Goal: Navigation & Orientation: Understand site structure

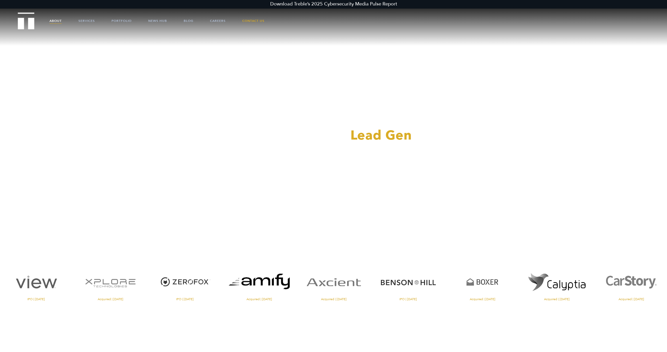
click at [54, 22] on link "About" at bounding box center [55, 21] width 12 height 16
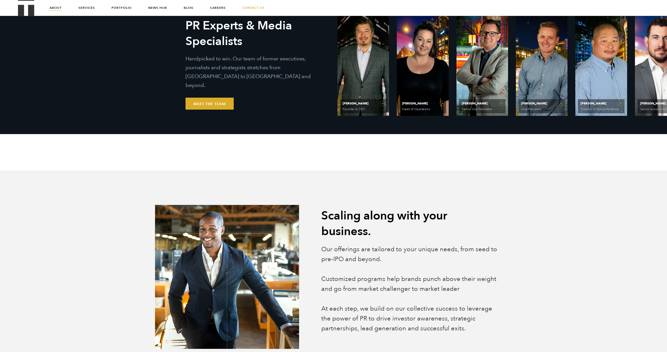
scroll to position [242, 0]
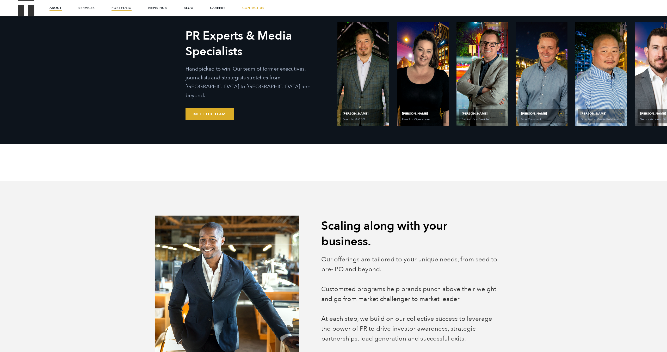
click at [115, 8] on link "Portfolio" at bounding box center [121, 8] width 20 height 16
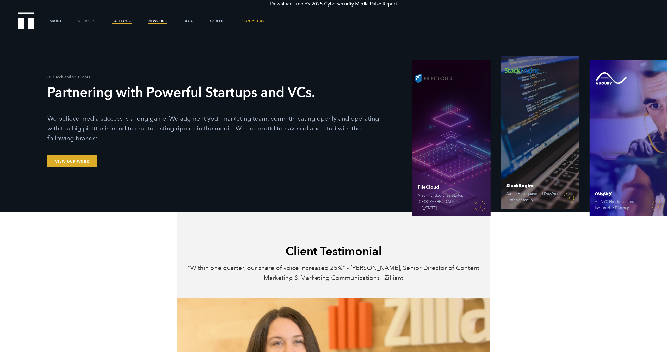
click at [155, 21] on link "News Hub" at bounding box center [157, 21] width 19 height 16
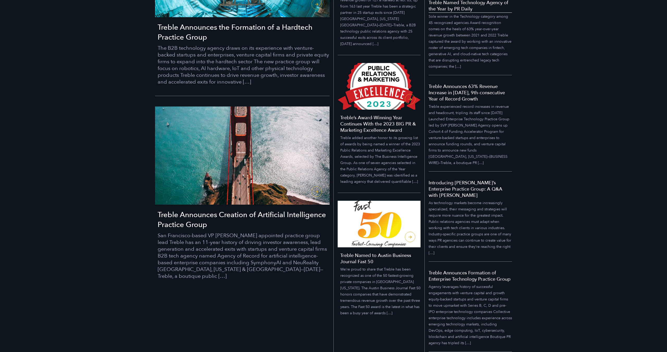
scroll to position [269, 0]
